Goal: Task Accomplishment & Management: Complete application form

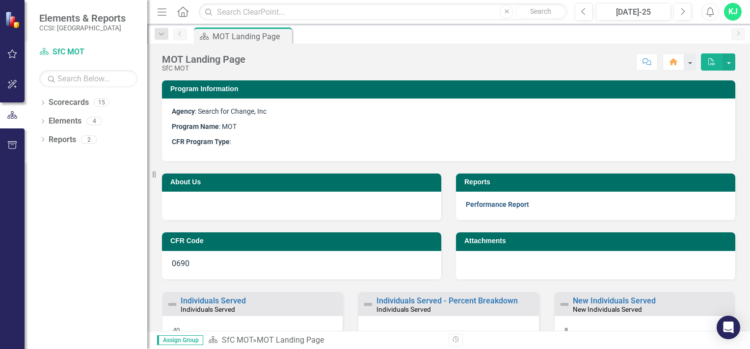
click at [495, 204] on link "Performance Report" at bounding box center [497, 205] width 63 height 8
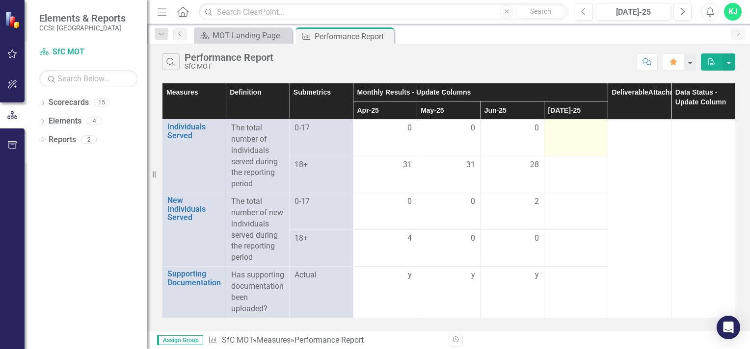
click at [574, 128] on div at bounding box center [575, 129] width 53 height 12
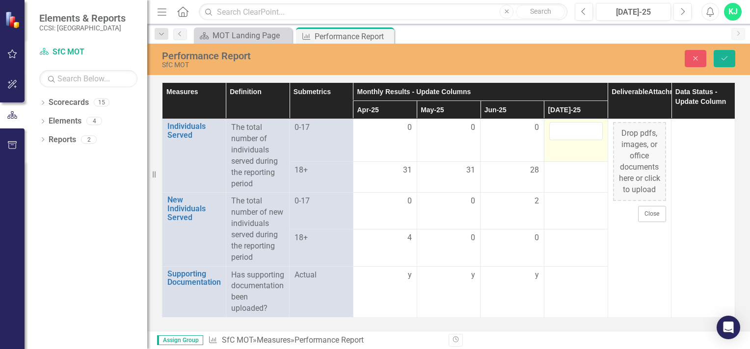
click at [574, 128] on input "number" at bounding box center [575, 131] width 53 height 18
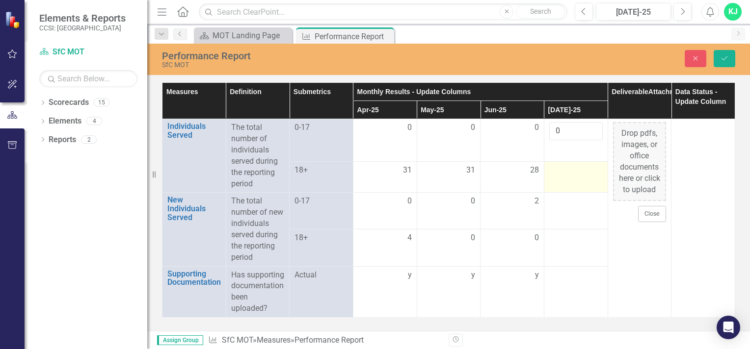
type input "0"
click at [567, 171] on div at bounding box center [575, 171] width 53 height 12
click at [567, 171] on input "number" at bounding box center [575, 168] width 53 height 18
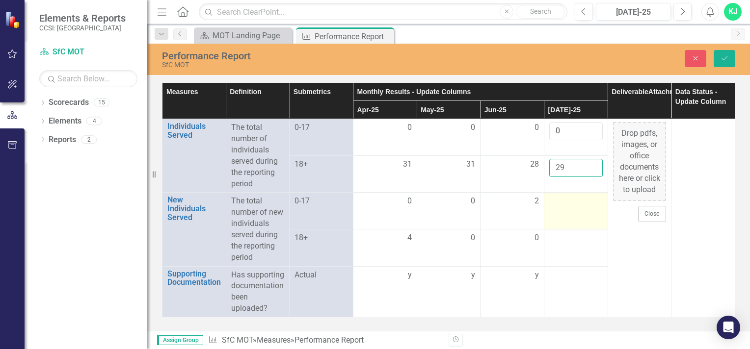
type input "29"
click at [567, 205] on div at bounding box center [575, 202] width 53 height 12
click at [565, 205] on input "number" at bounding box center [575, 205] width 53 height 18
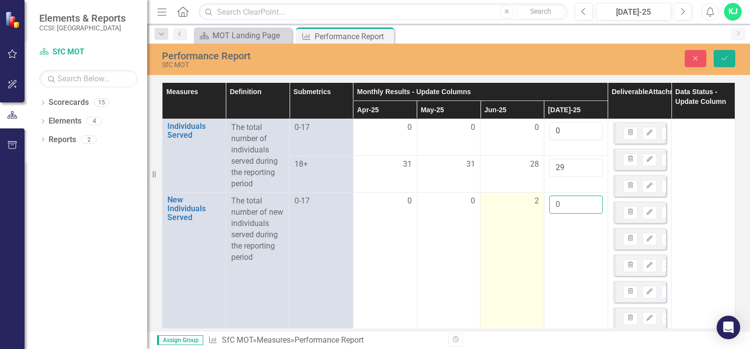
type input "0"
click at [534, 201] on span "2" at bounding box center [536, 201] width 4 height 11
click at [524, 206] on div "2" at bounding box center [511, 201] width 53 height 11
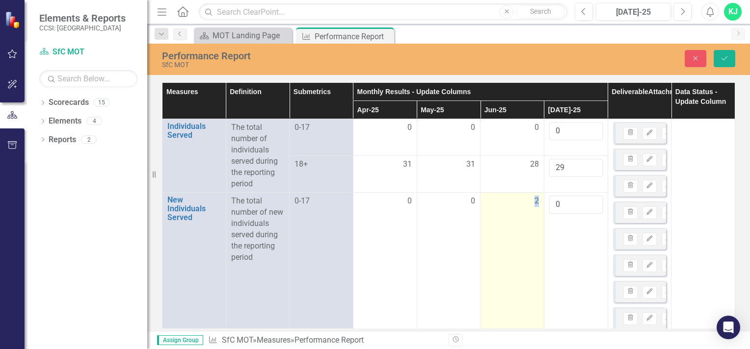
click at [524, 206] on div "2" at bounding box center [511, 201] width 53 height 11
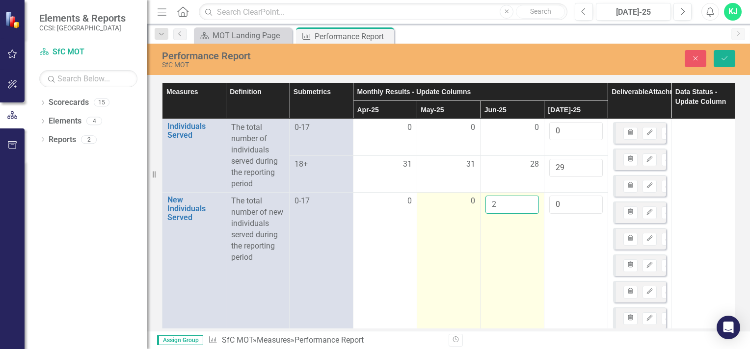
drag, startPoint x: 524, startPoint y: 206, endPoint x: 451, endPoint y: 206, distance: 73.1
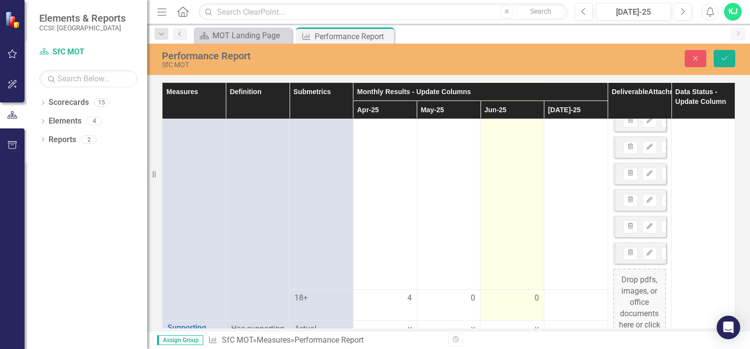
scroll to position [1284, 0]
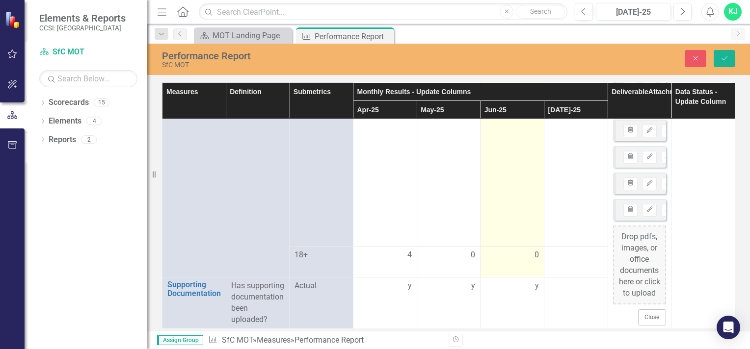
type input "0"
click at [516, 250] on div "0" at bounding box center [511, 255] width 53 height 11
drag, startPoint x: 516, startPoint y: 240, endPoint x: 499, endPoint y: 242, distance: 17.2
click at [500, 244] on input "0" at bounding box center [511, 253] width 53 height 18
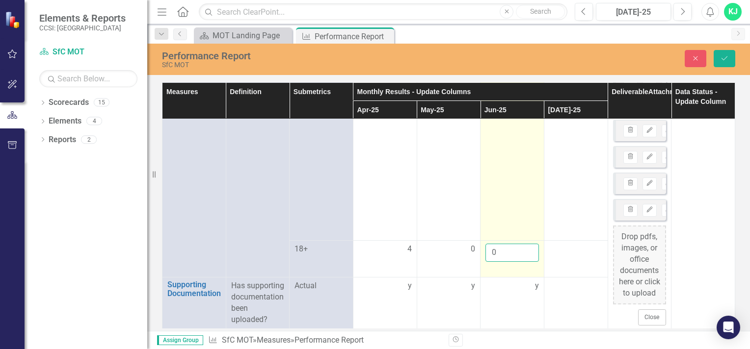
click at [499, 244] on input "0" at bounding box center [511, 253] width 53 height 18
type input "2"
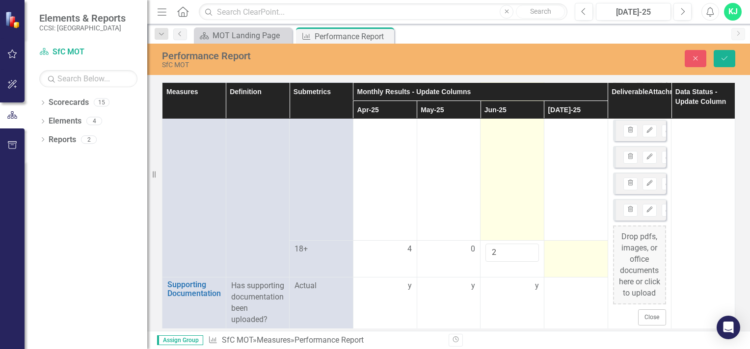
click at [553, 244] on div at bounding box center [575, 250] width 53 height 12
drag, startPoint x: 553, startPoint y: 237, endPoint x: 559, endPoint y: 241, distance: 7.3
click at [559, 244] on input "number" at bounding box center [575, 253] width 53 height 18
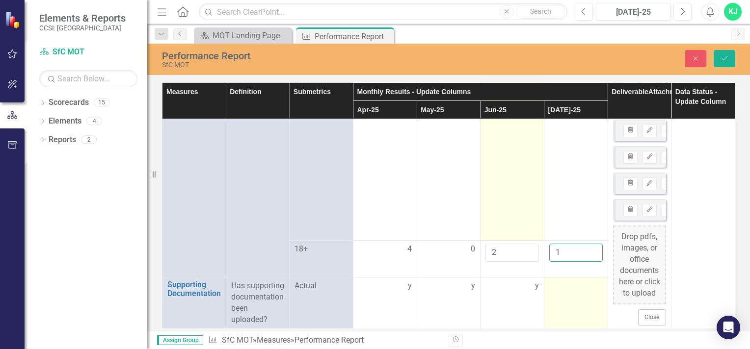
type input "1"
click at [565, 281] on div at bounding box center [575, 287] width 53 height 12
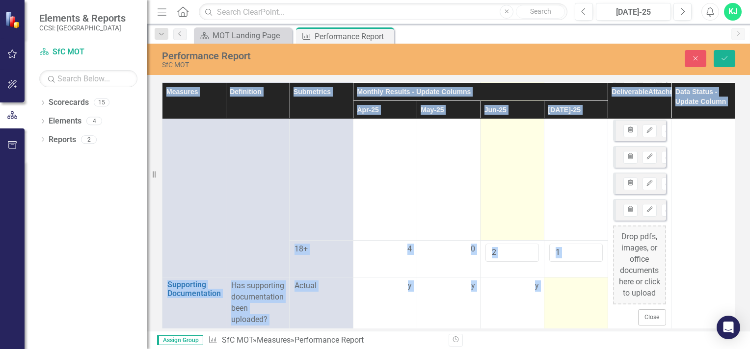
click at [565, 281] on div at bounding box center [575, 287] width 53 height 12
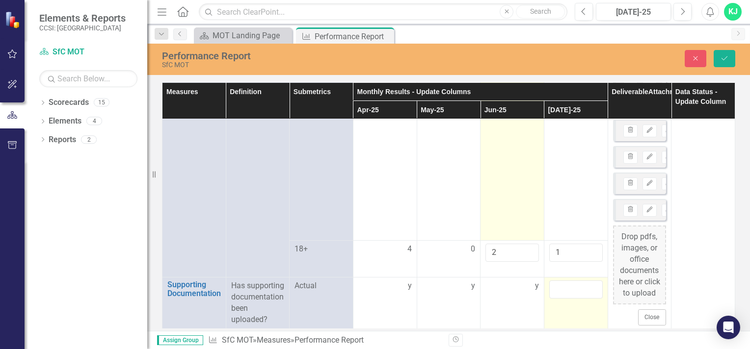
click at [565, 281] on input "text" at bounding box center [575, 290] width 53 height 18
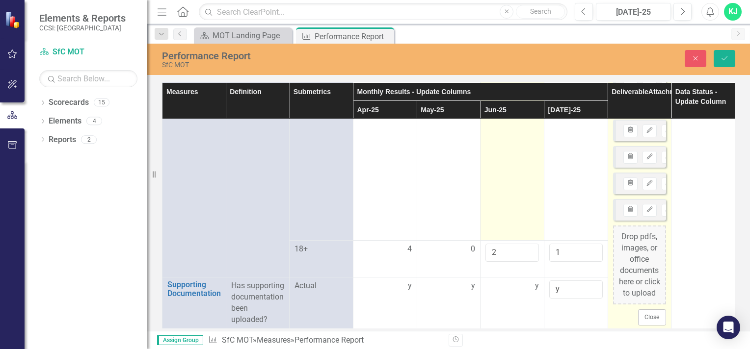
type input "y"
click at [641, 258] on div "Drop pdfs, images, or office documents here or click to upload" at bounding box center [639, 265] width 53 height 79
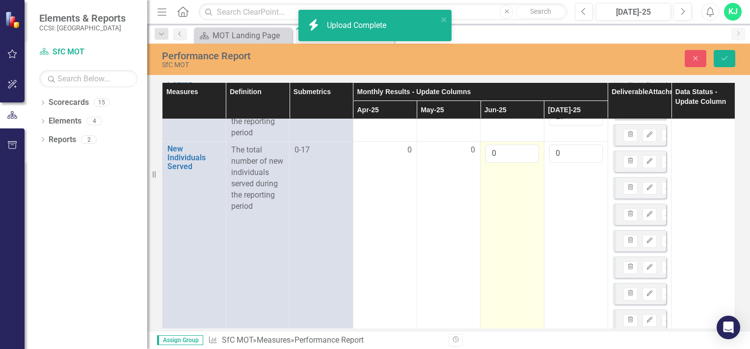
scroll to position [0, 0]
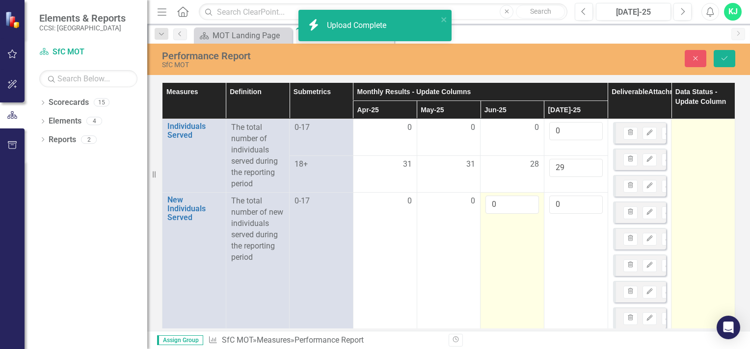
click at [688, 130] on div at bounding box center [702, 128] width 53 height 12
click at [698, 129] on div at bounding box center [702, 128] width 53 height 12
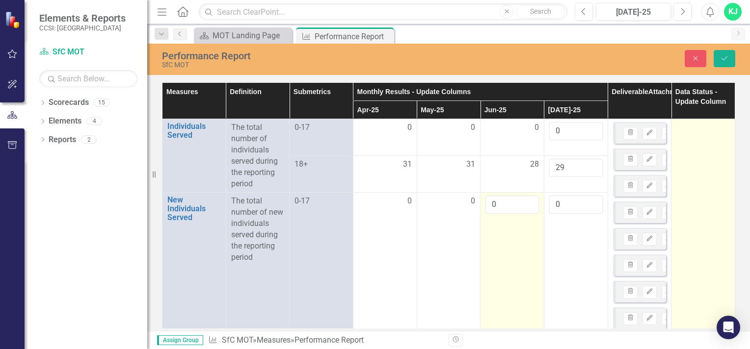
click at [698, 129] on div at bounding box center [702, 128] width 53 height 12
drag, startPoint x: 698, startPoint y: 129, endPoint x: 715, endPoint y: 130, distance: 17.2
click at [715, 130] on icon "Expand" at bounding box center [720, 131] width 10 height 8
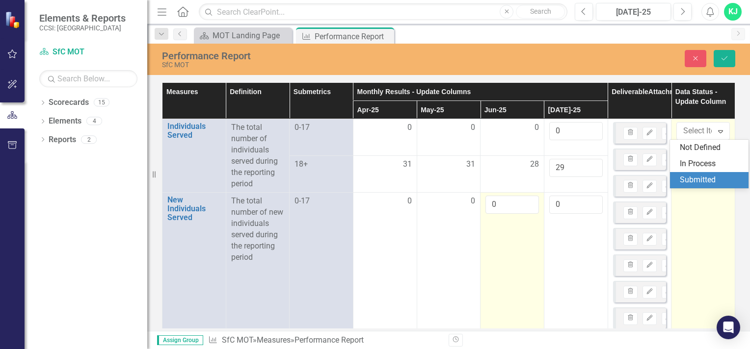
click at [700, 178] on div "Submitted" at bounding box center [711, 180] width 63 height 11
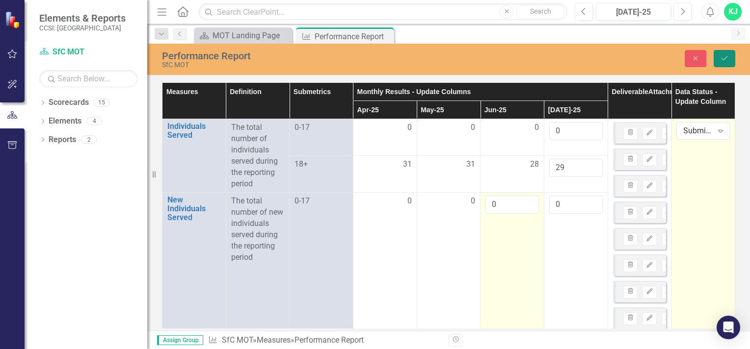
click at [726, 61] on icon "Save" at bounding box center [724, 58] width 9 height 7
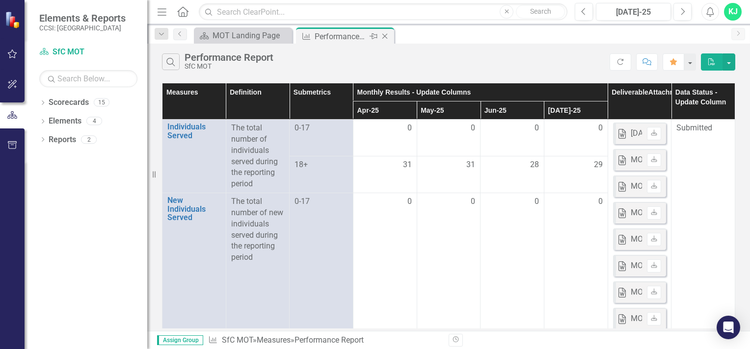
click at [385, 35] on icon "Close" at bounding box center [385, 36] width 10 height 8
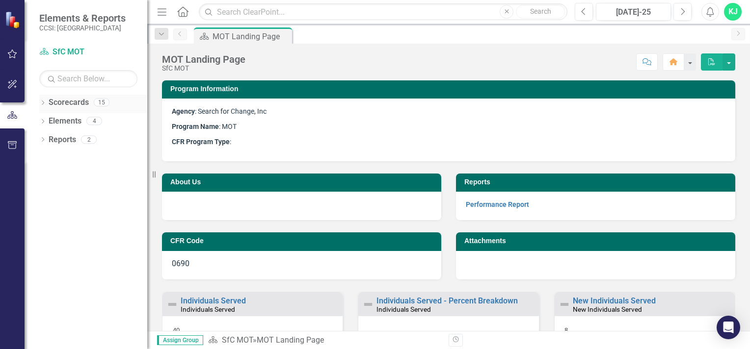
click at [41, 104] on icon "Dropdown" at bounding box center [42, 103] width 7 height 5
click at [45, 118] on icon "Dropdown" at bounding box center [47, 121] width 7 height 6
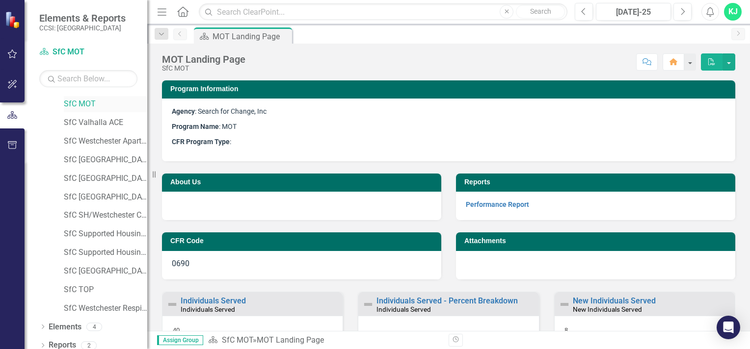
scroll to position [79, 0]
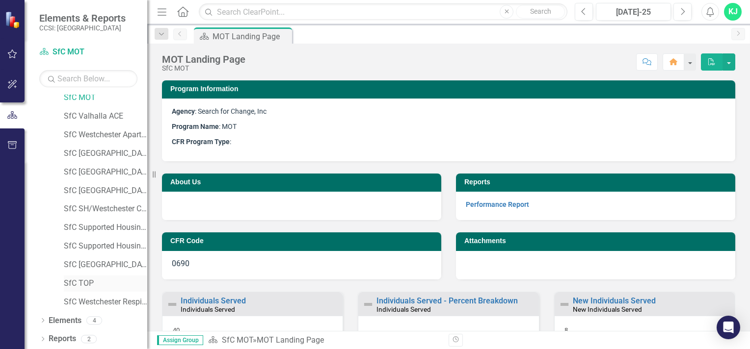
click at [83, 282] on link "SfC TOP" at bounding box center [105, 283] width 83 height 11
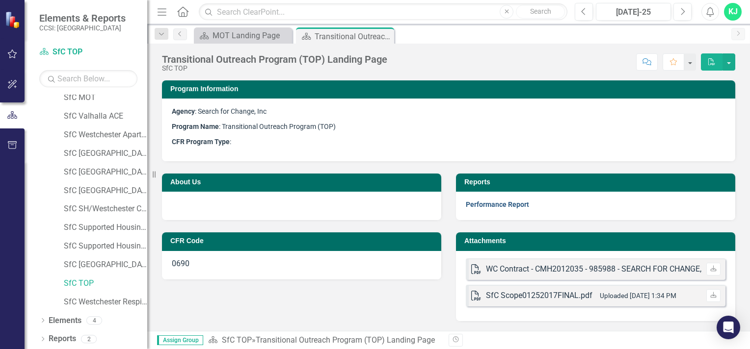
click at [512, 202] on link "Performance Report" at bounding box center [497, 205] width 63 height 8
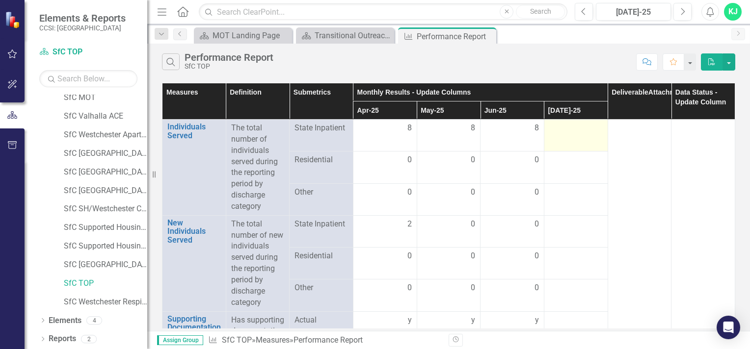
click at [550, 133] on div at bounding box center [575, 129] width 53 height 12
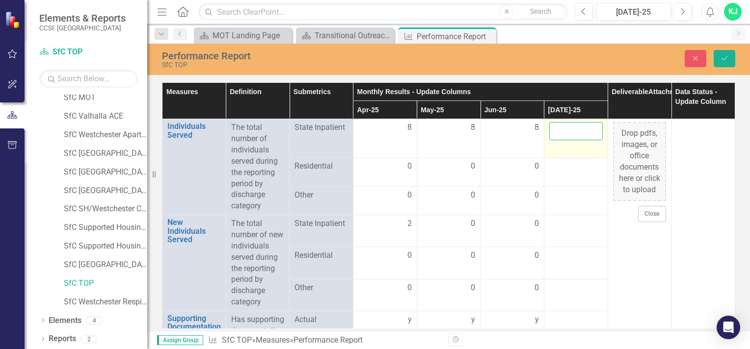
click at [553, 132] on input "number" at bounding box center [575, 131] width 53 height 18
type input "8"
click at [559, 162] on div at bounding box center [575, 167] width 53 height 12
click at [559, 163] on div at bounding box center [575, 167] width 53 height 12
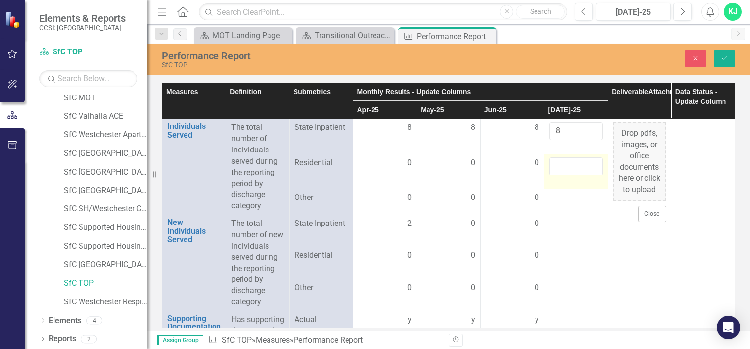
click at [559, 163] on input "number" at bounding box center [575, 167] width 53 height 18
type input "0"
click at [557, 201] on div at bounding box center [575, 198] width 53 height 12
click at [558, 201] on input "number" at bounding box center [575, 195] width 53 height 18
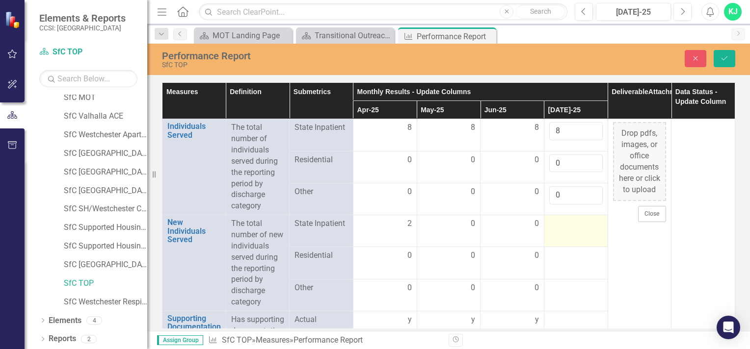
type input "0"
click at [558, 224] on div at bounding box center [575, 224] width 53 height 12
click at [559, 225] on input "number" at bounding box center [575, 227] width 53 height 18
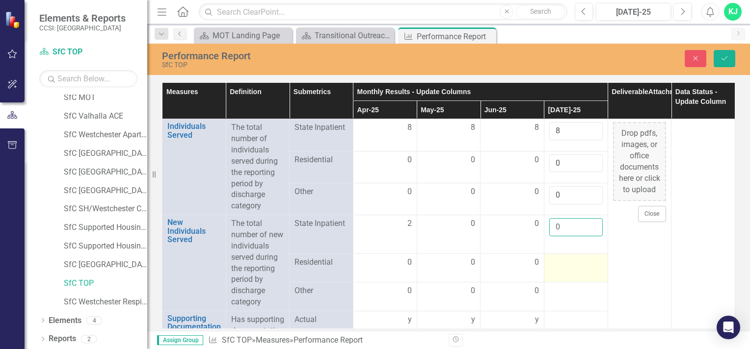
type input "0"
click at [559, 257] on div at bounding box center [575, 263] width 53 height 12
click at [558, 257] on input "number" at bounding box center [575, 263] width 53 height 18
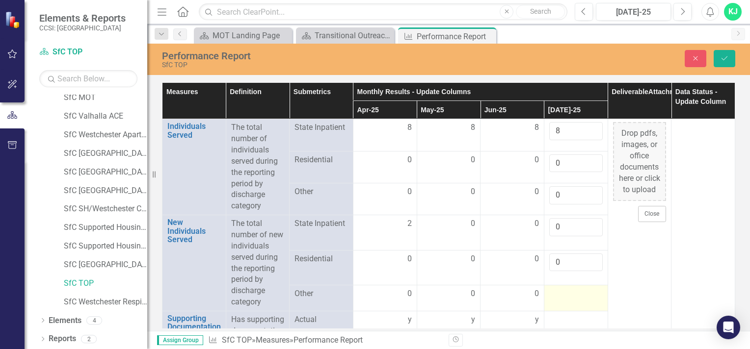
type input "0"
click at [553, 250] on td "0" at bounding box center [576, 232] width 64 height 35
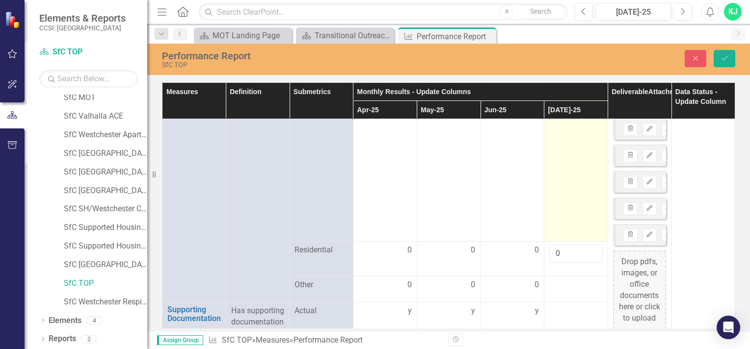
scroll to position [1311, 0]
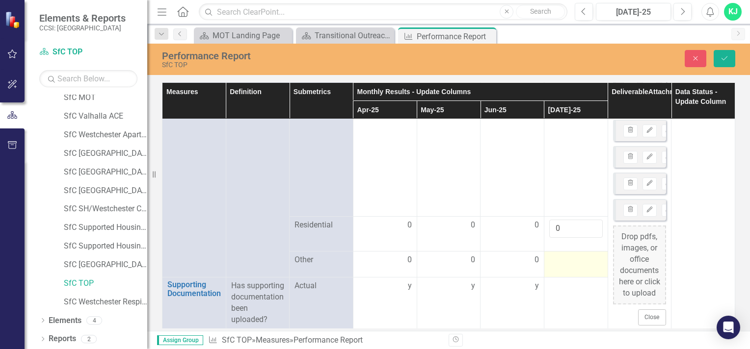
click at [554, 255] on div at bounding box center [575, 261] width 53 height 12
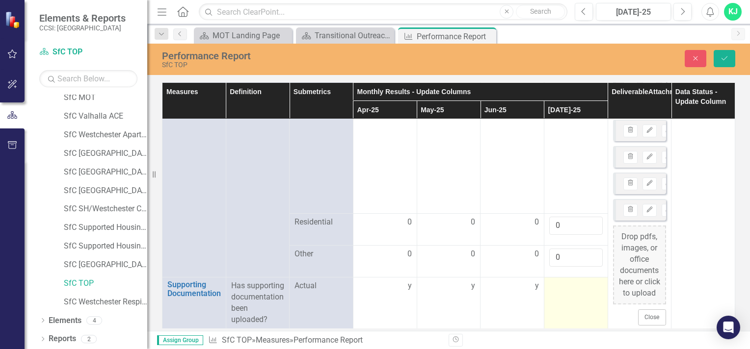
type input "0"
click at [552, 285] on td at bounding box center [576, 303] width 64 height 51
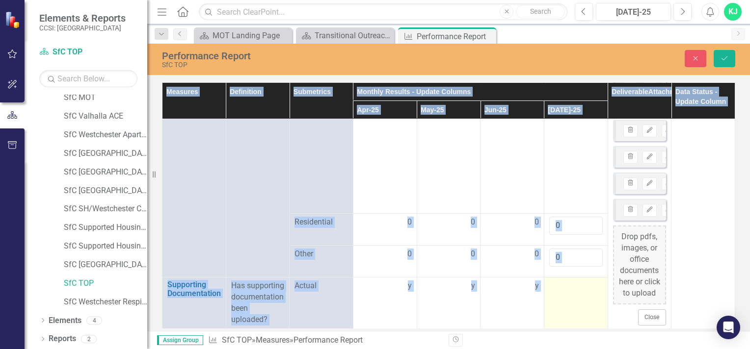
click at [552, 285] on td at bounding box center [576, 303] width 64 height 51
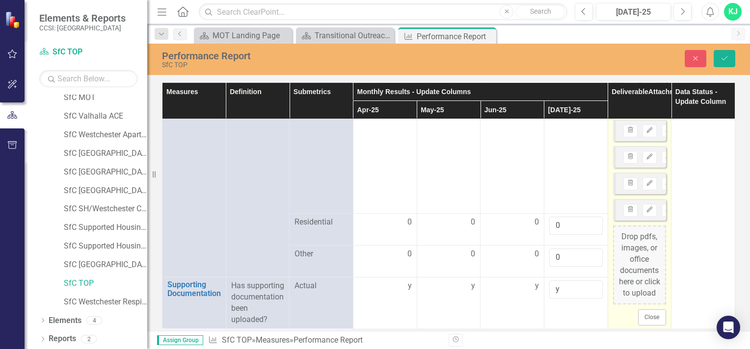
type input "y"
click at [632, 229] on div "Drop pdfs, images, or office documents here or click to upload" at bounding box center [639, 265] width 53 height 79
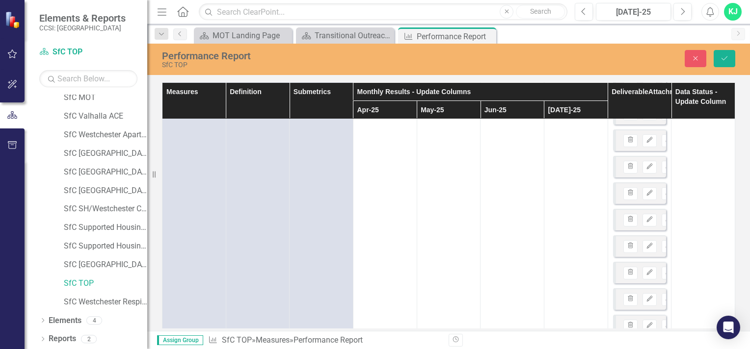
scroll to position [0, 0]
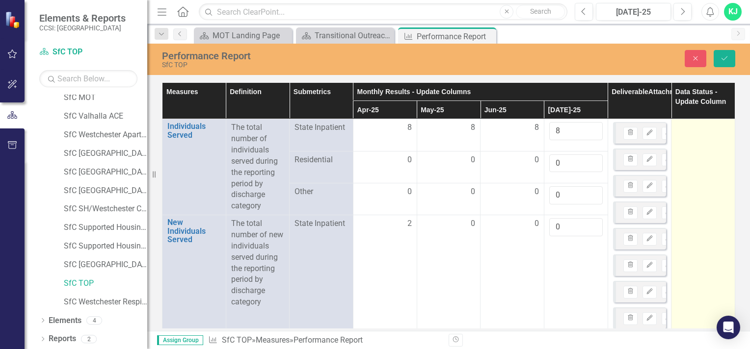
click at [698, 124] on div at bounding box center [702, 128] width 53 height 12
click at [698, 126] on div at bounding box center [702, 128] width 53 height 12
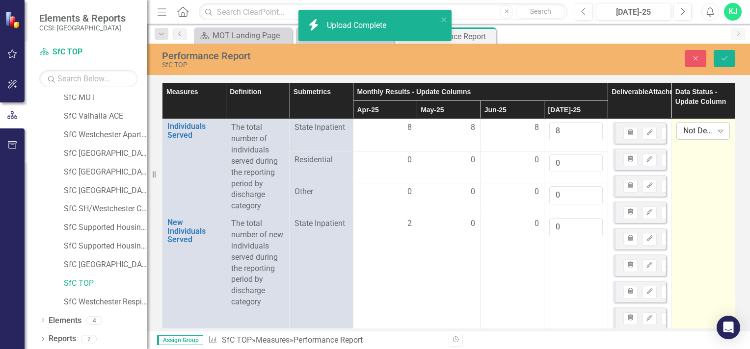
drag, startPoint x: 698, startPoint y: 126, endPoint x: 712, endPoint y: 130, distance: 15.4
click at [718, 130] on icon at bounding box center [720, 131] width 5 height 3
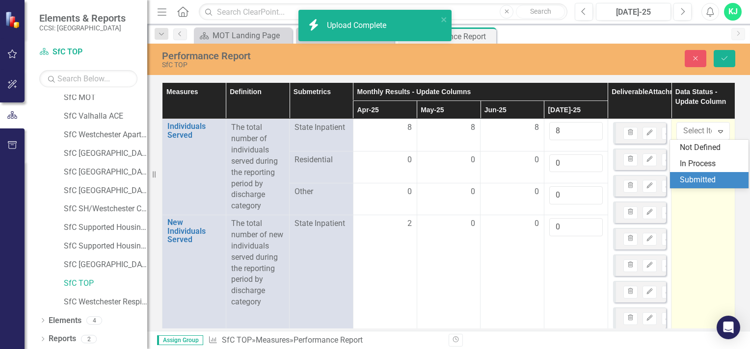
click at [694, 180] on div "Submitted" at bounding box center [711, 180] width 63 height 11
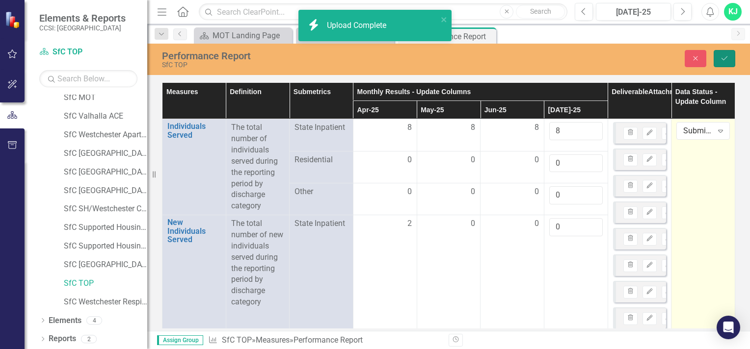
click at [722, 56] on icon "Save" at bounding box center [724, 58] width 9 height 7
